Goal: Download file/media

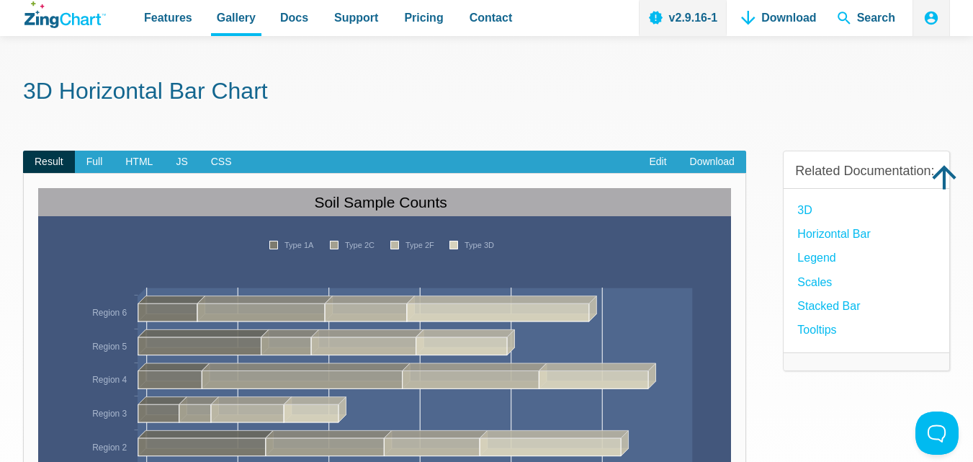
scroll to position [117, 0]
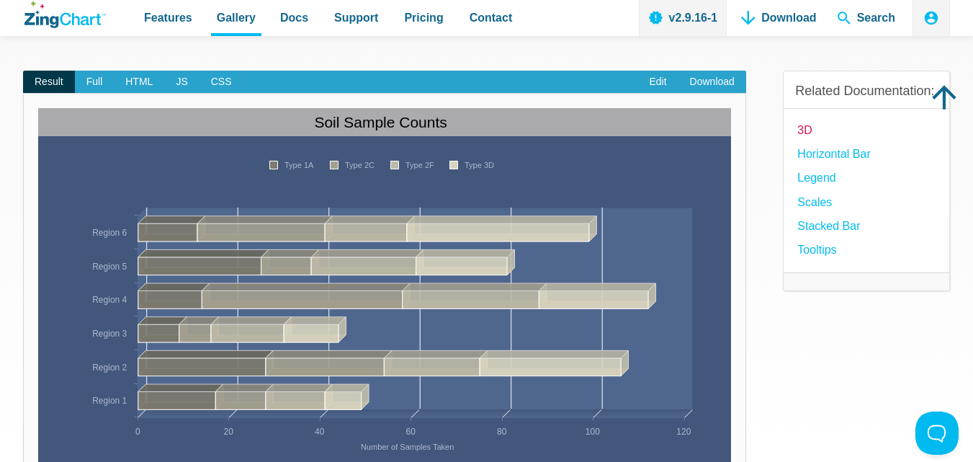
click at [810, 138] on link "3D" at bounding box center [804, 129] width 14 height 19
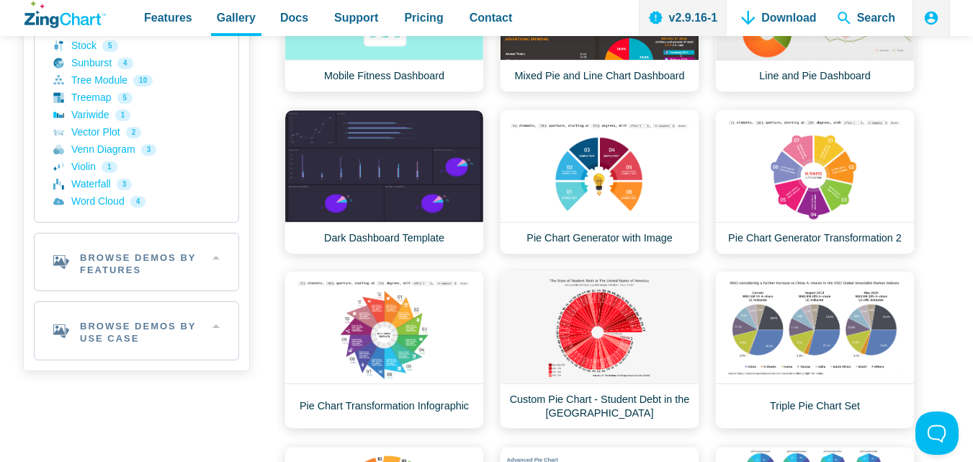
scroll to position [704, 0]
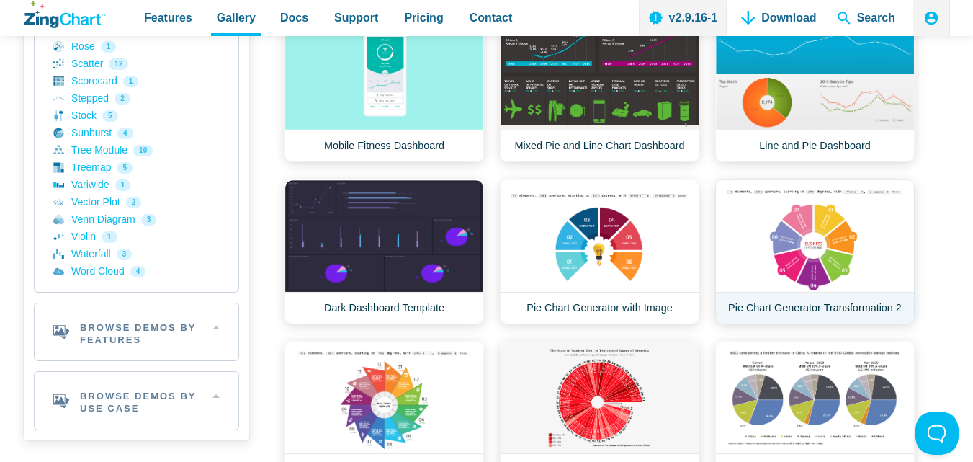
click at [814, 304] on link "Pie Chart Generator Transformation 2" at bounding box center [815, 251] width 200 height 145
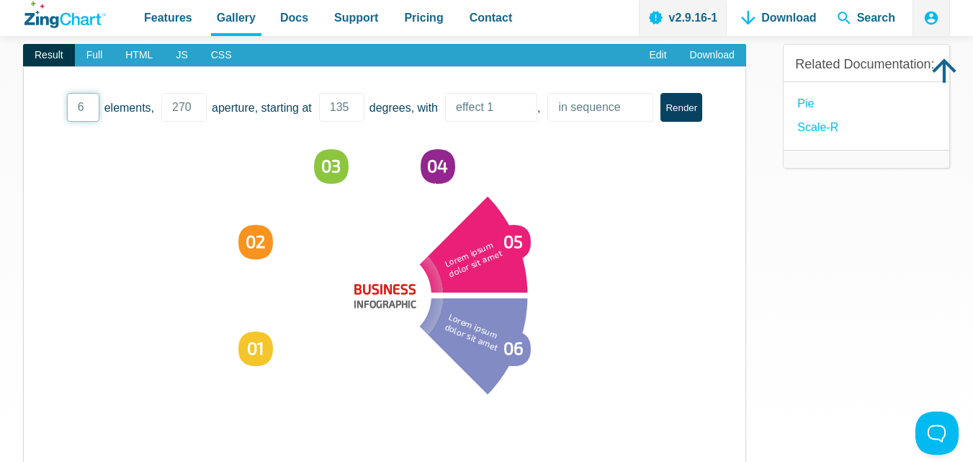
click at [87, 102] on select "4 5 6" at bounding box center [83, 107] width 32 height 29
select select "5"
click at [67, 93] on select "4 5 6" at bounding box center [83, 107] width 32 height 29
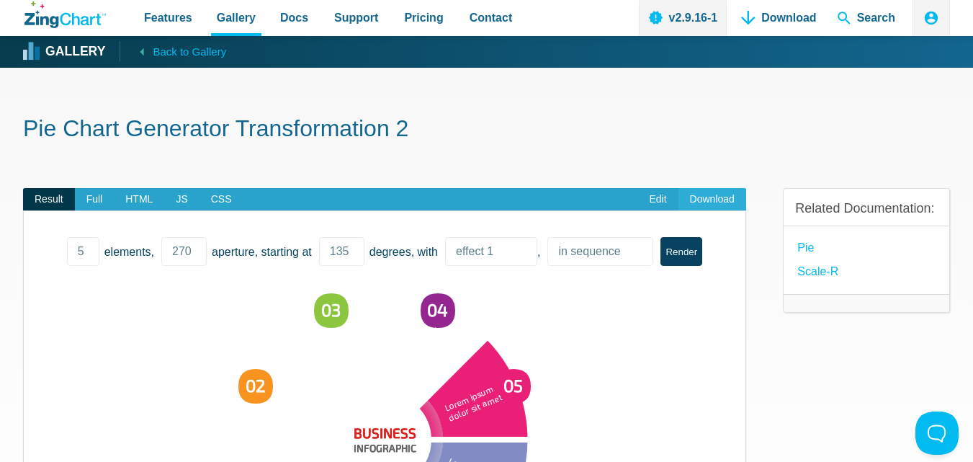
click at [710, 202] on link "Download" at bounding box center [712, 199] width 68 height 23
